Goal: Task Accomplishment & Management: Manage account settings

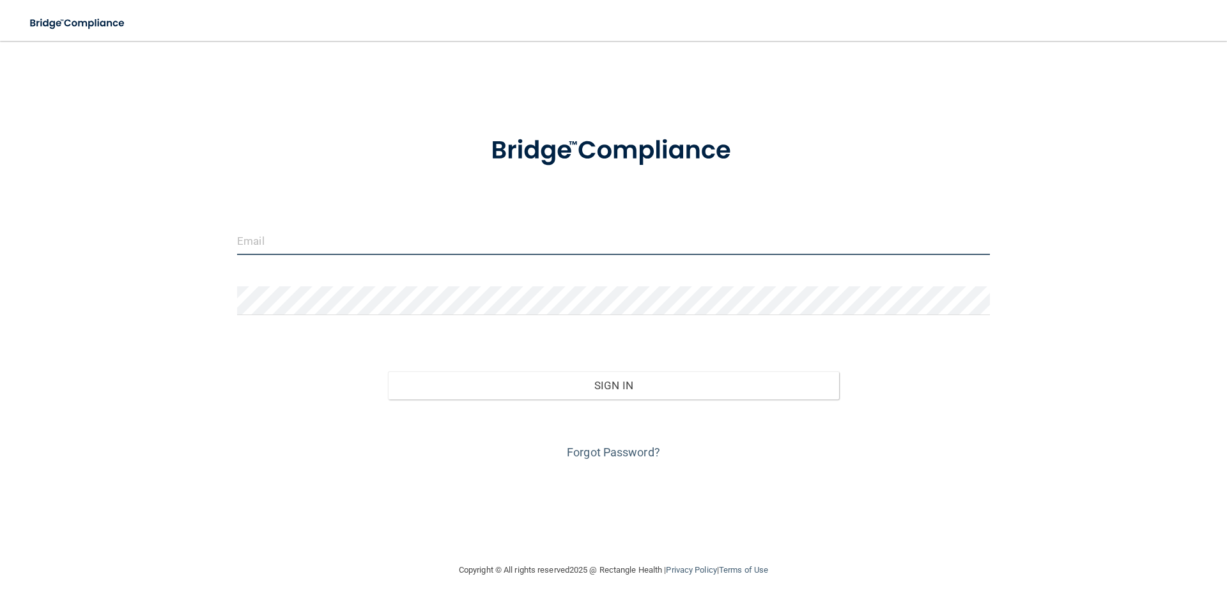
click at [334, 239] on input "email" at bounding box center [613, 240] width 753 height 29
click at [376, 243] on input "email" at bounding box center [613, 240] width 753 height 29
click at [616, 454] on link "Forgot Password?" at bounding box center [613, 452] width 93 height 13
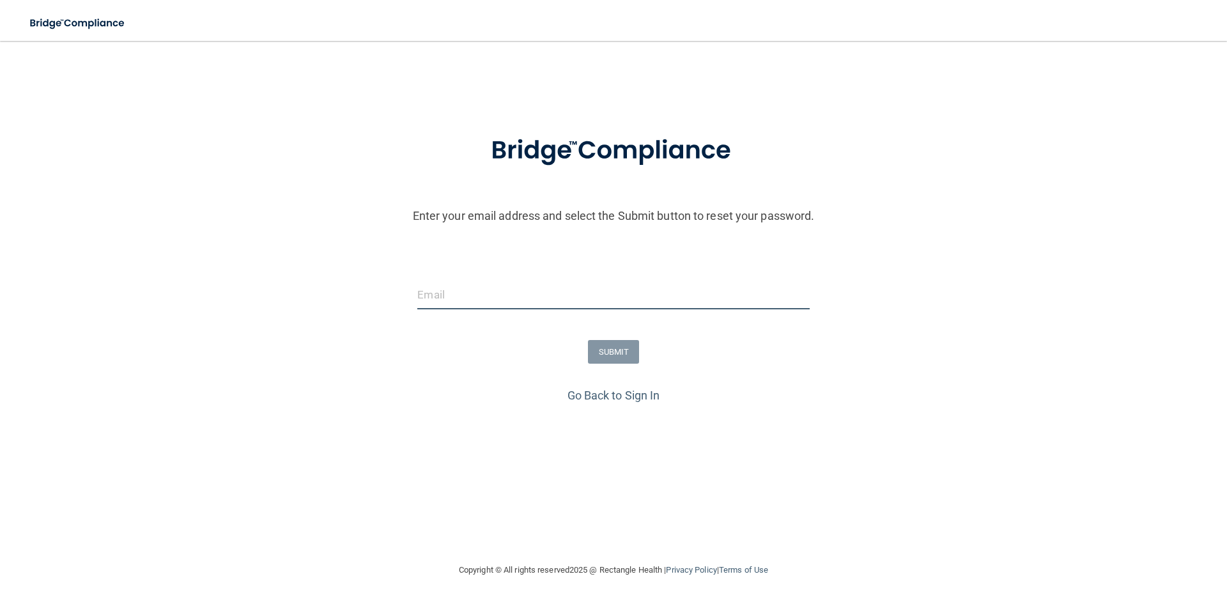
click at [499, 299] on input "email" at bounding box center [613, 295] width 392 height 29
type input "M"
type input "[EMAIL_ADDRESS][DOMAIN_NAME]"
click at [605, 341] on button "SUBMIT" at bounding box center [614, 352] width 52 height 24
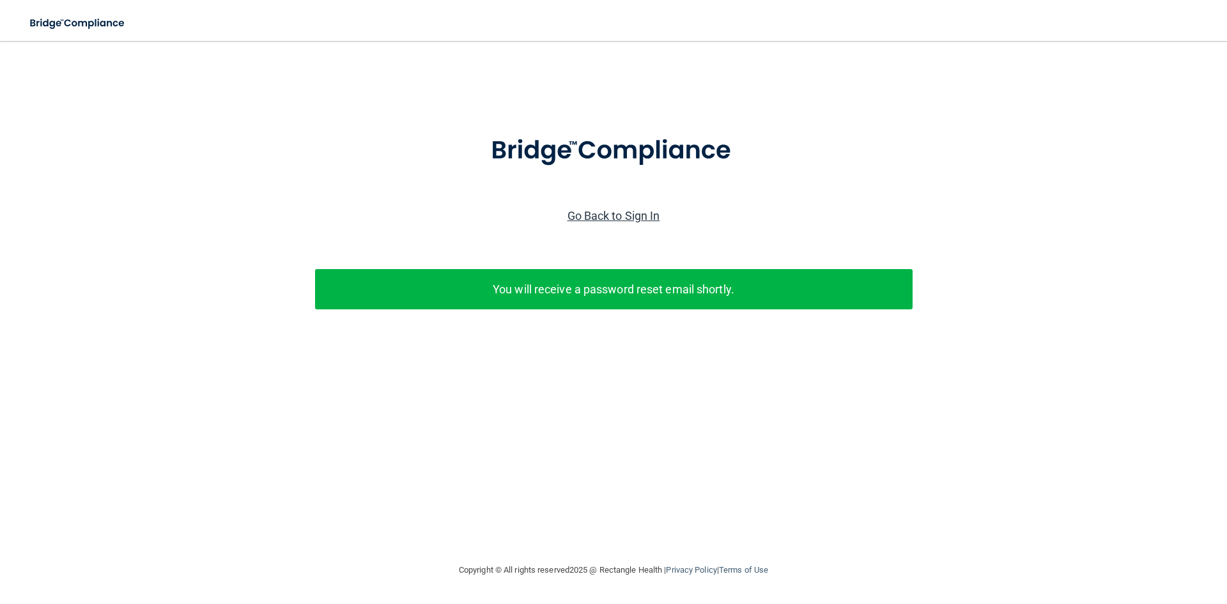
click at [622, 217] on link "Go Back to Sign In" at bounding box center [614, 215] width 93 height 13
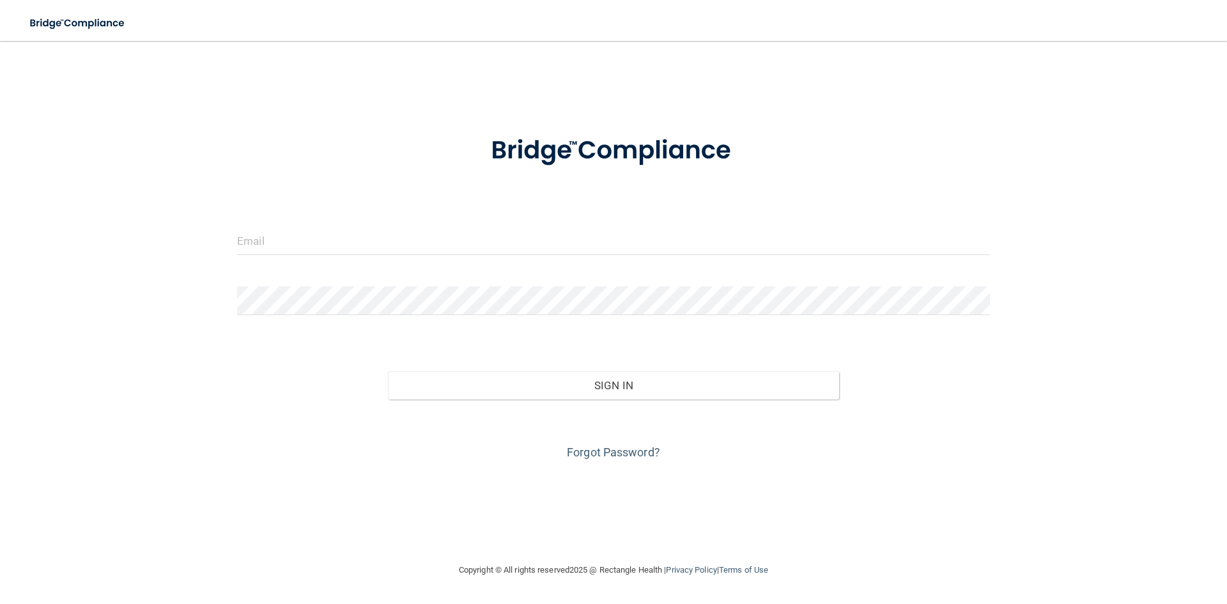
click at [295, 146] on div at bounding box center [614, 151] width 772 height 66
click at [343, 240] on input "email" at bounding box center [613, 240] width 753 height 29
drag, startPoint x: 268, startPoint y: 227, endPoint x: 276, endPoint y: 232, distance: 9.8
click at [268, 227] on input "email" at bounding box center [613, 240] width 753 height 29
click at [281, 236] on input "email" at bounding box center [613, 240] width 753 height 29
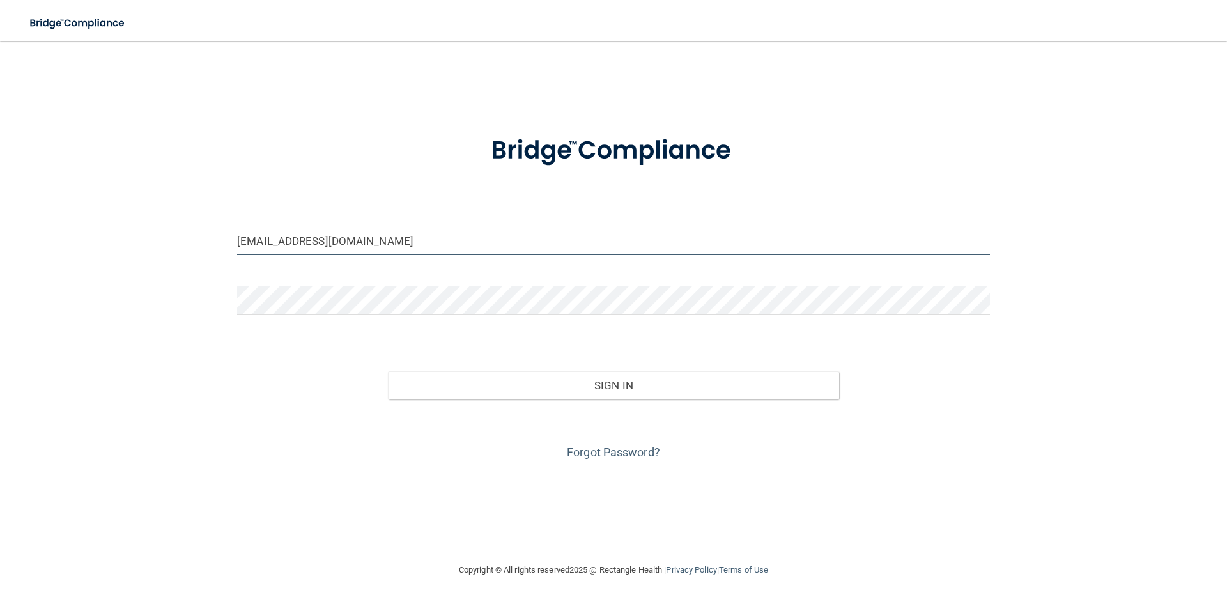
type input "[EMAIL_ADDRESS][DOMAIN_NAME]"
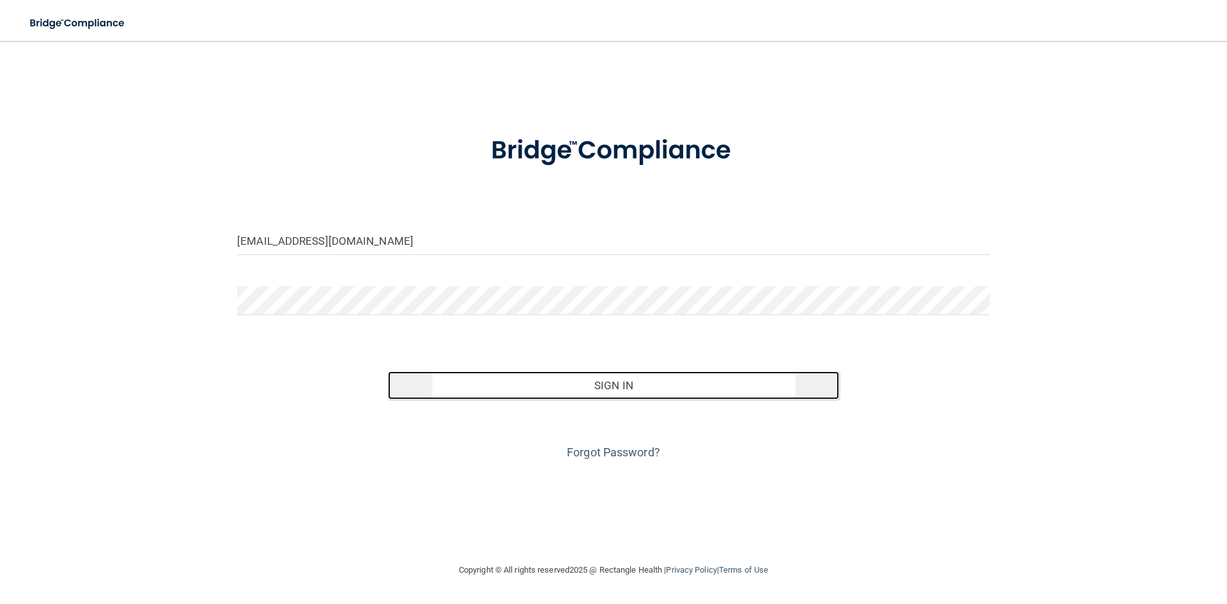
click at [525, 397] on button "Sign In" at bounding box center [614, 385] width 452 height 28
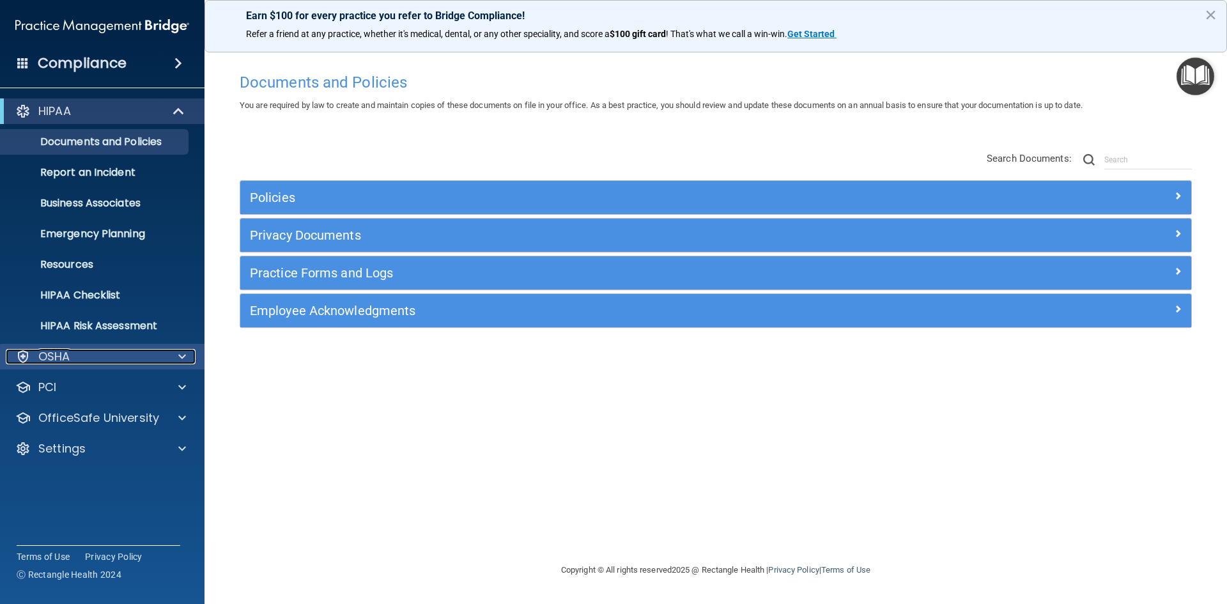
click at [184, 361] on span at bounding box center [182, 356] width 8 height 15
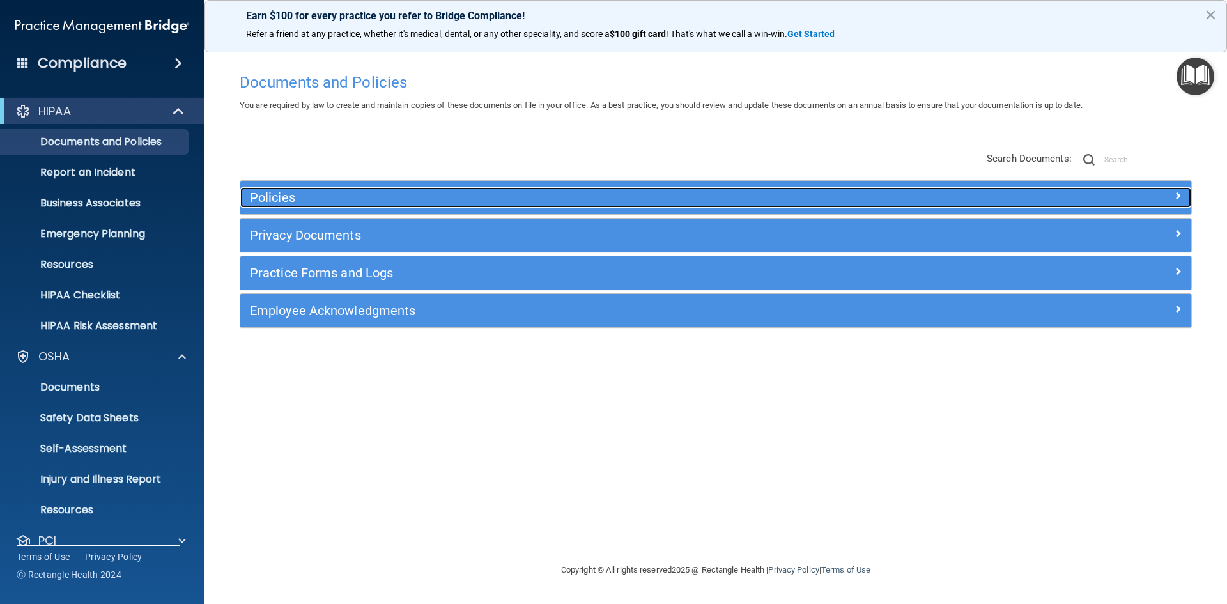
click at [296, 197] on h5 "Policies" at bounding box center [597, 197] width 694 height 14
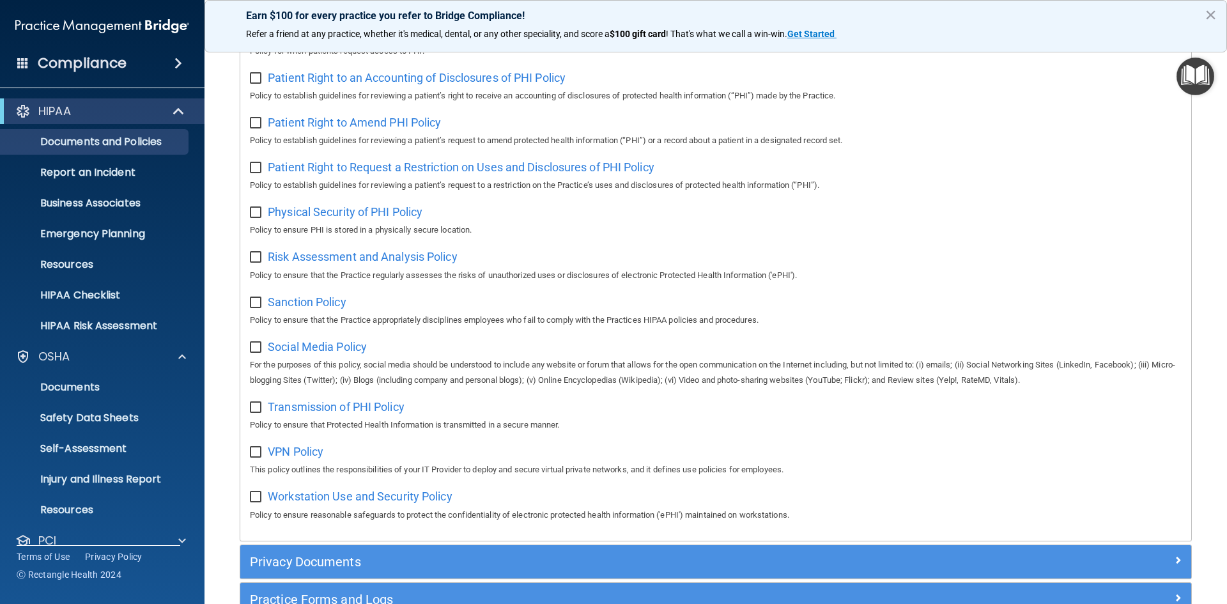
scroll to position [833, 0]
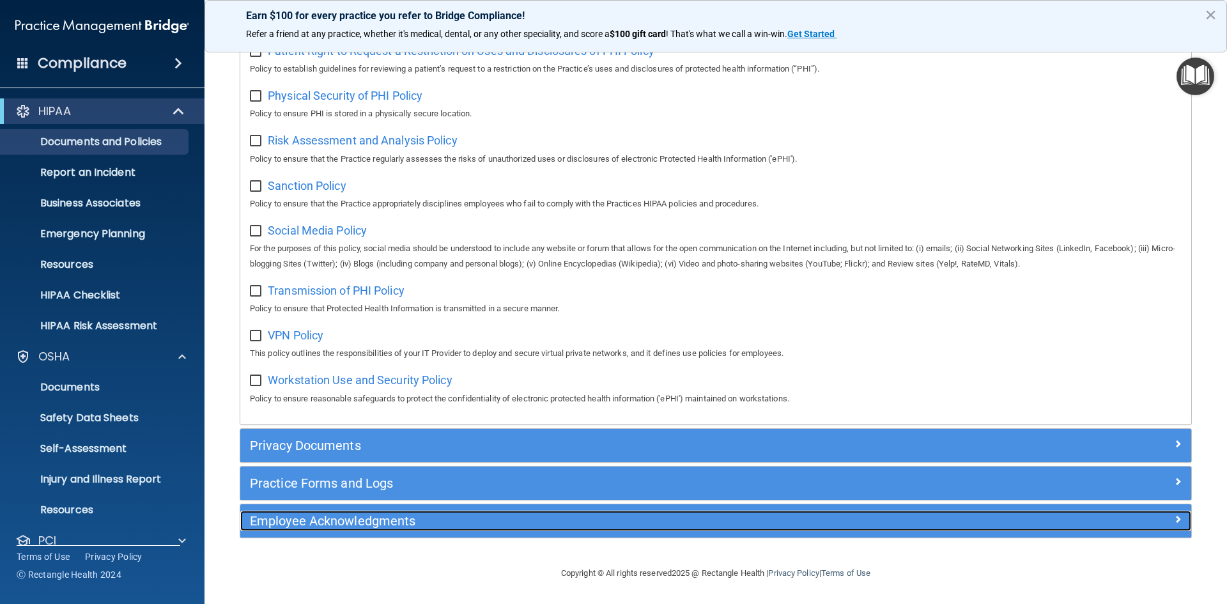
click at [323, 524] on h5 "Employee Acknowledgments" at bounding box center [597, 521] width 694 height 14
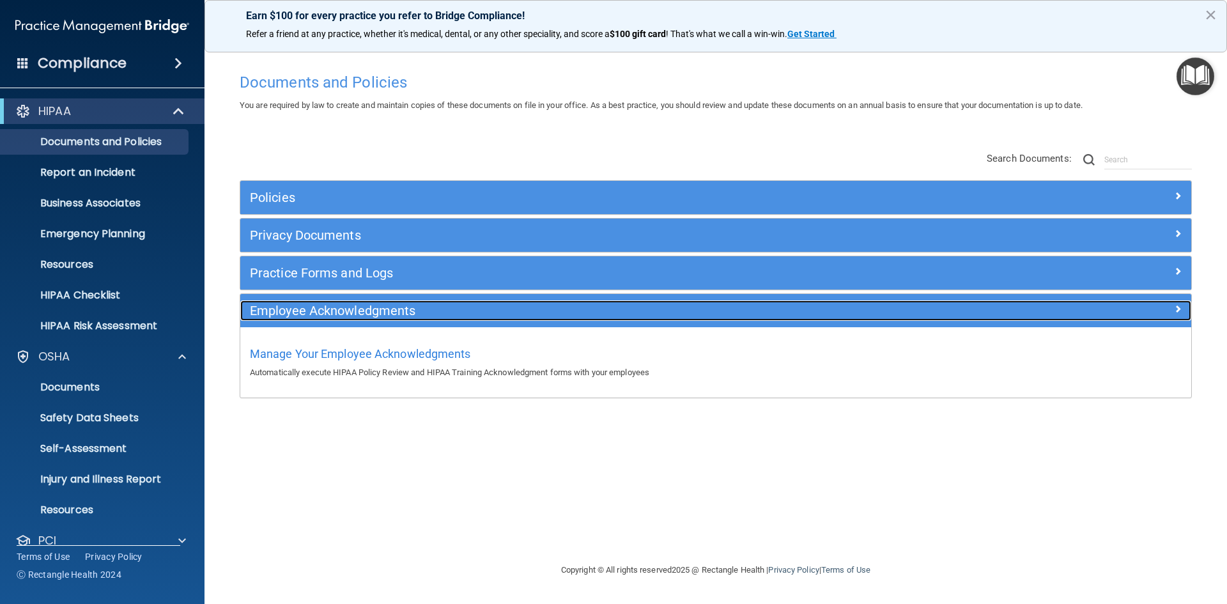
scroll to position [0, 0]
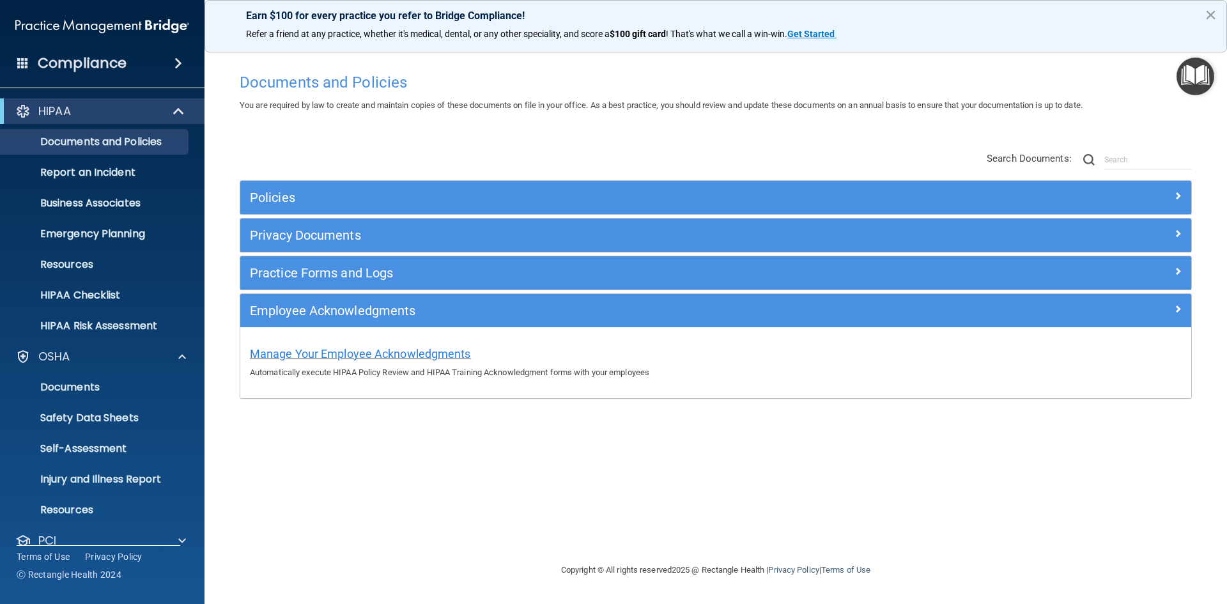
drag, startPoint x: 400, startPoint y: 361, endPoint x: 397, endPoint y: 353, distance: 8.7
click at [398, 357] on div "Manage Your Employee Acknowledgments Automatically execute HIPAA Policy Review …" at bounding box center [716, 361] width 932 height 36
click at [397, 353] on span "Manage Your Employee Acknowledgments" at bounding box center [360, 353] width 221 height 13
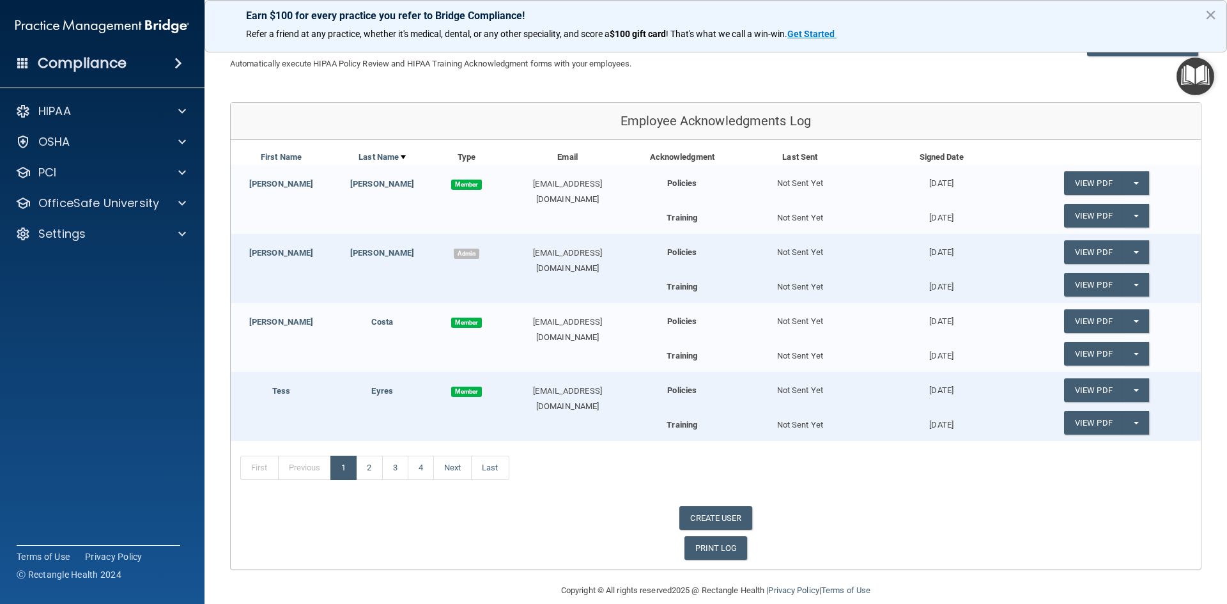
scroll to position [109, 0]
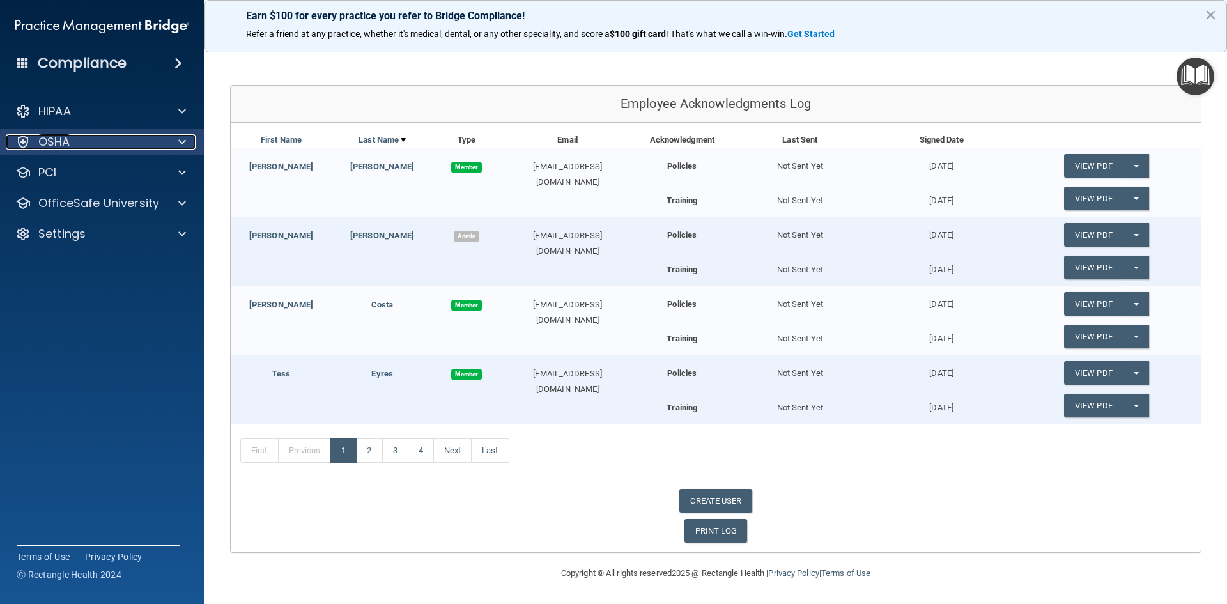
click at [182, 140] on span at bounding box center [182, 141] width 8 height 15
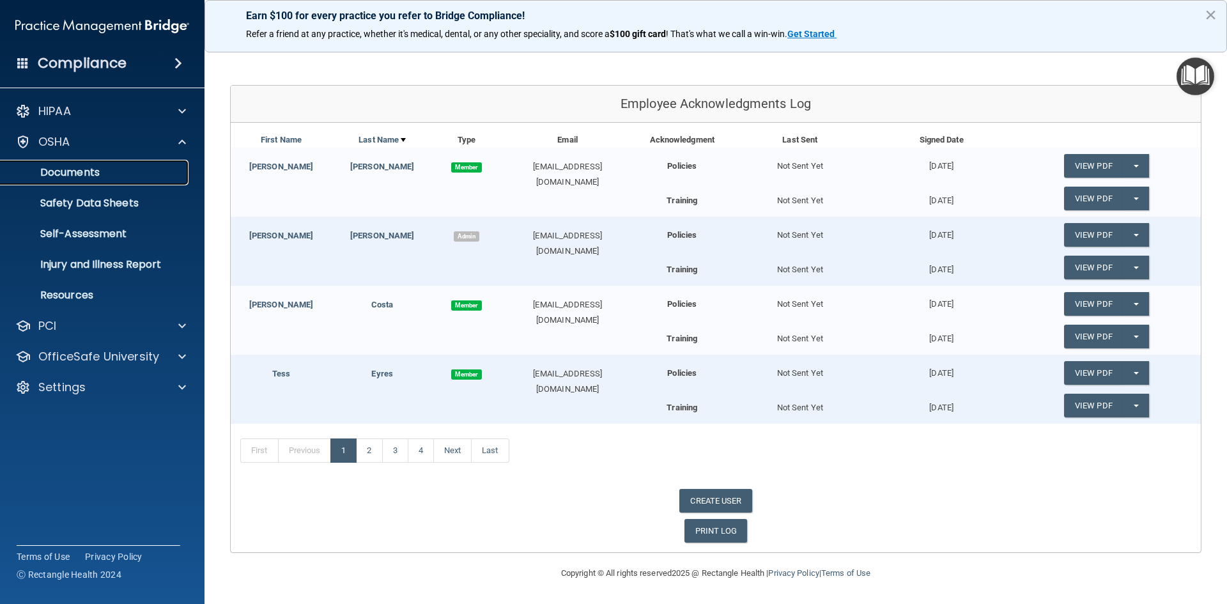
click at [97, 166] on p "Documents" at bounding box center [95, 172] width 175 height 13
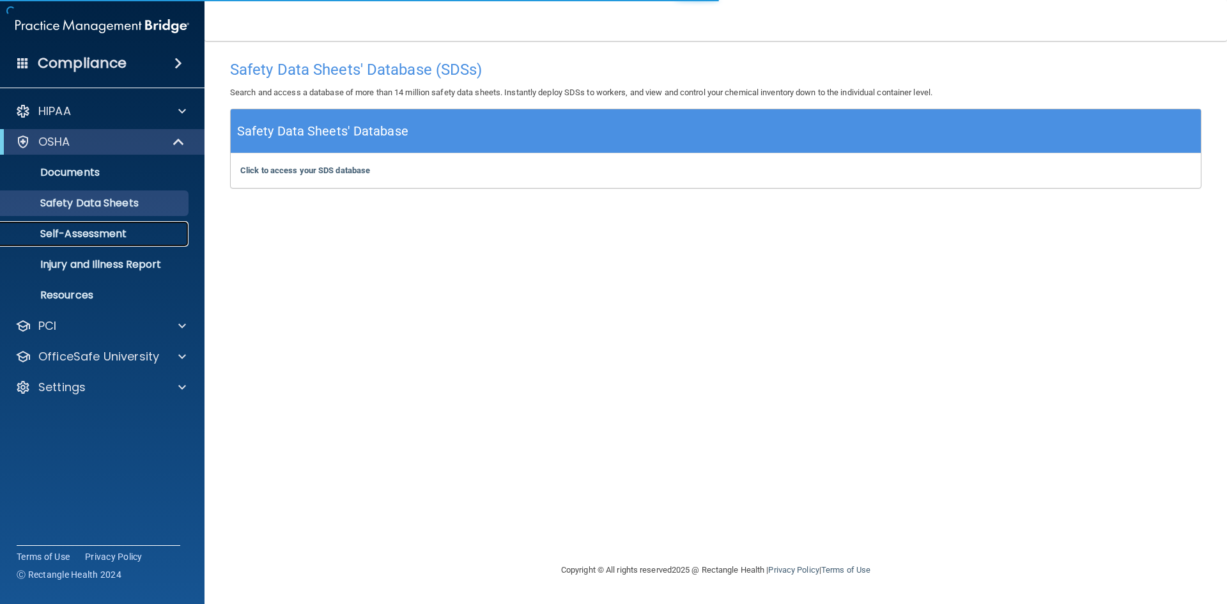
click at [111, 231] on p "Self-Assessment" at bounding box center [95, 234] width 175 height 13
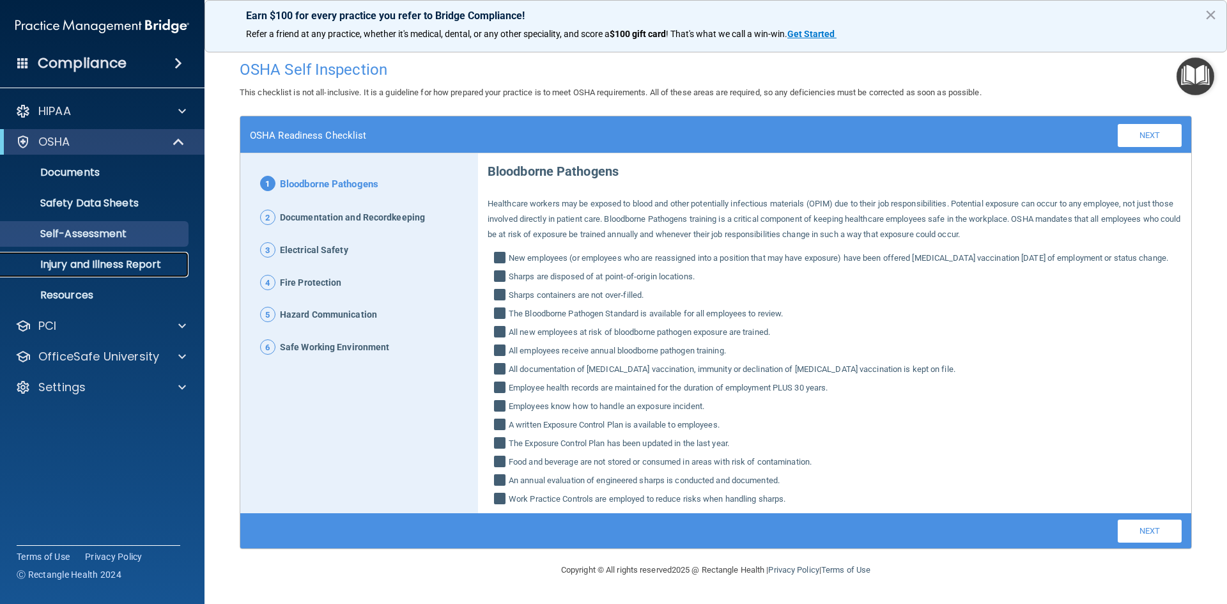
click at [103, 260] on p "Injury and Illness Report" at bounding box center [95, 264] width 175 height 13
